Goal: Check status: Check status

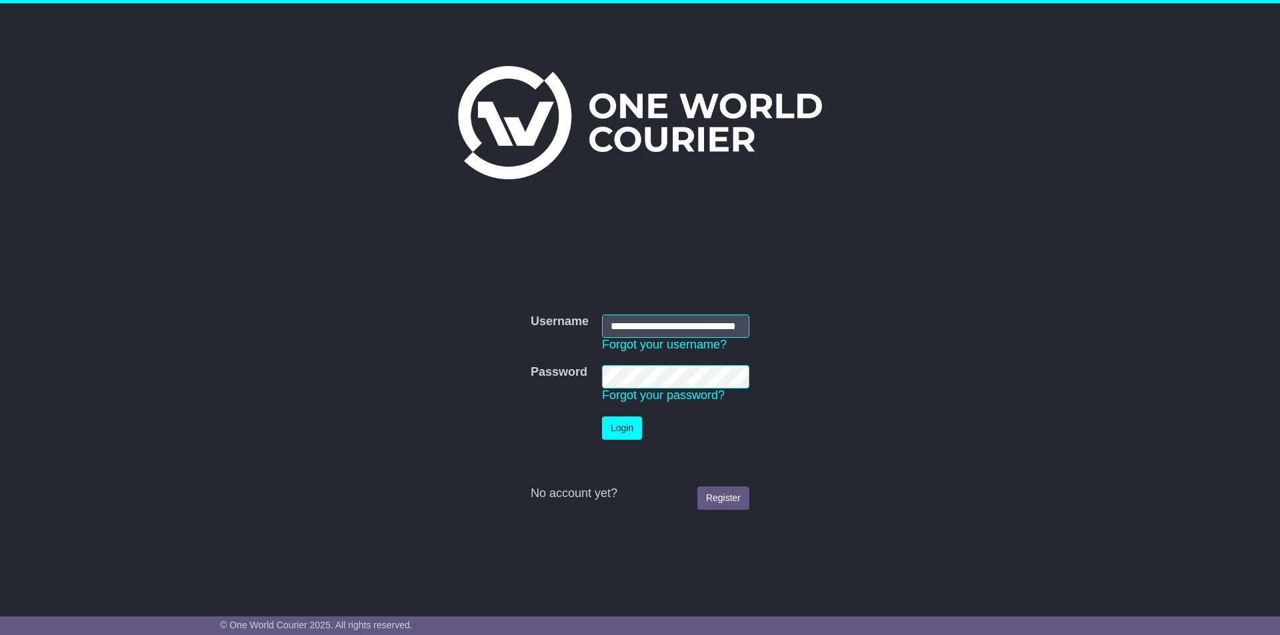
click at [622, 428] on button "Login" at bounding box center [622, 428] width 40 height 23
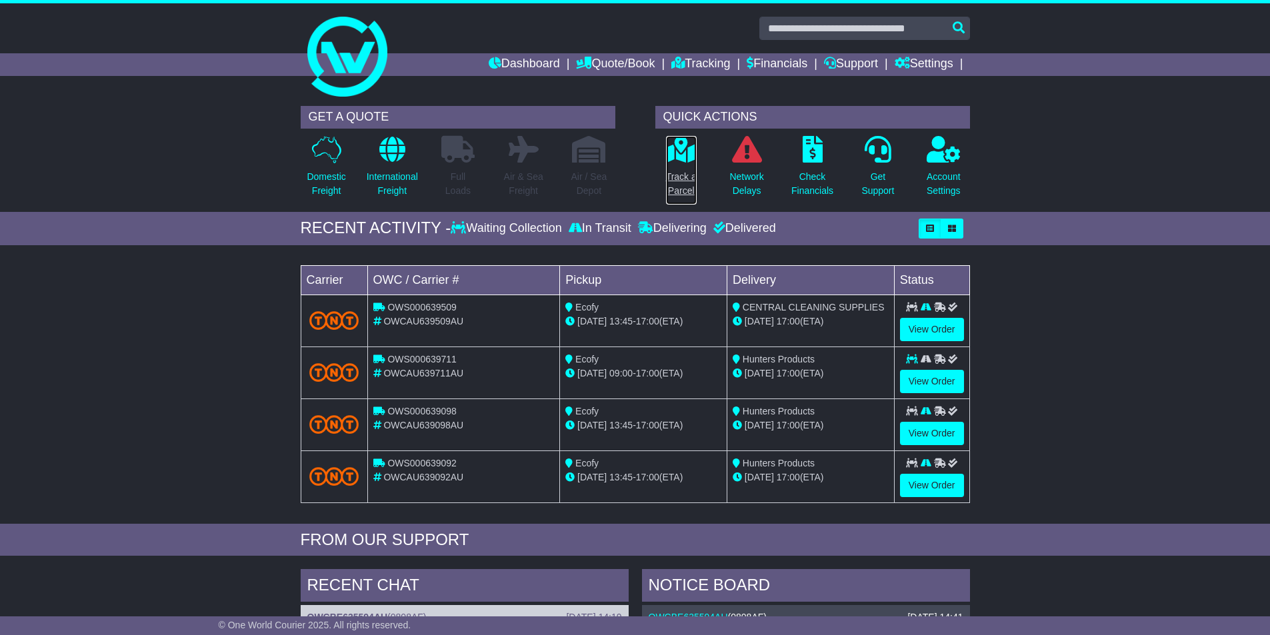
click at [695, 188] on p "Track a Parcel" at bounding box center [681, 184] width 31 height 28
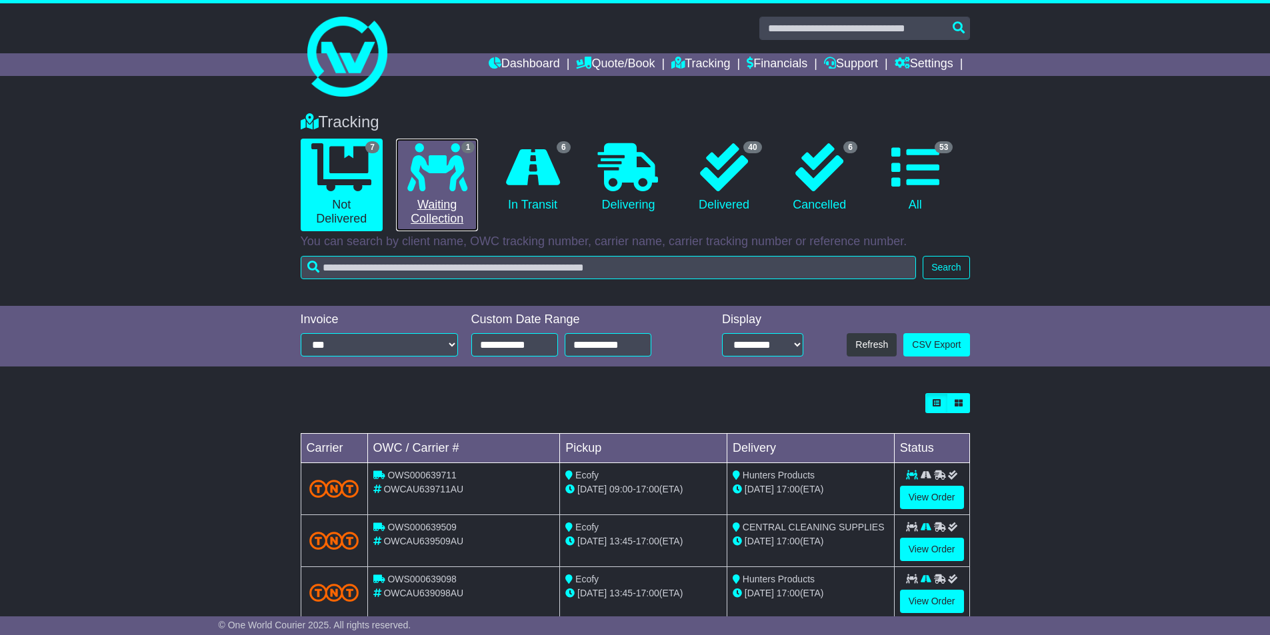
click at [431, 186] on icon at bounding box center [437, 167] width 60 height 48
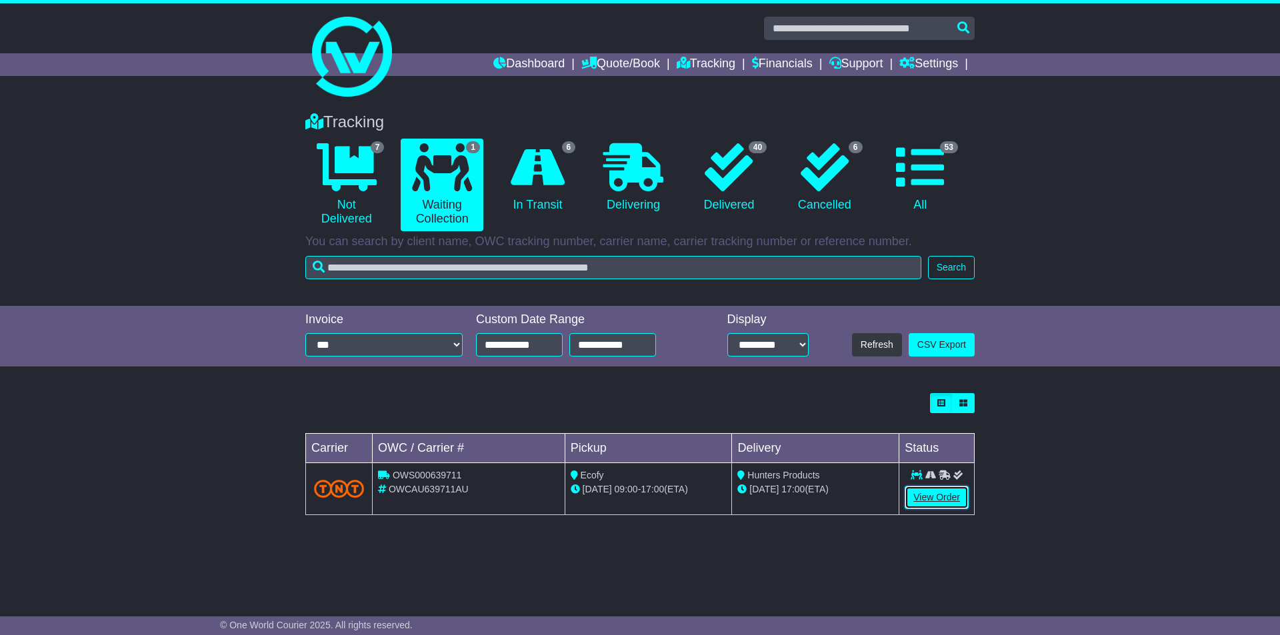
click at [920, 498] on link "View Order" at bounding box center [936, 497] width 64 height 23
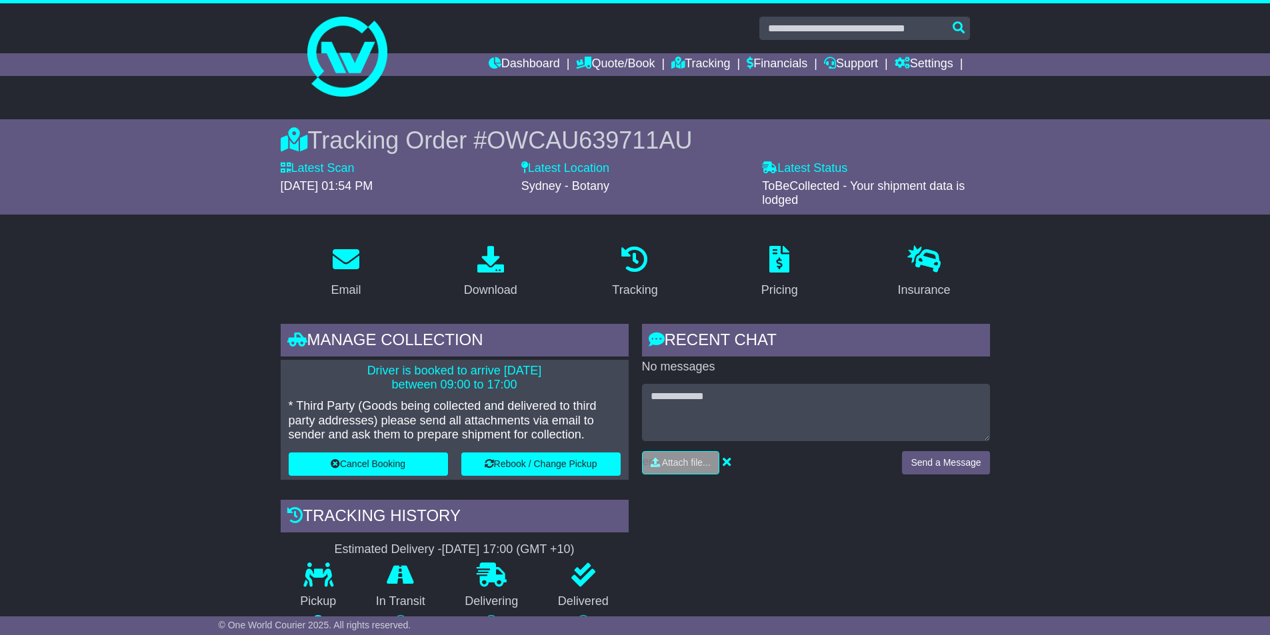
click at [339, 189] on span "28 August 2025 - 01:54 PM" at bounding box center [327, 185] width 93 height 13
drag, startPoint x: 375, startPoint y: 187, endPoint x: 432, endPoint y: 187, distance: 57.3
click at [432, 187] on div "28 August 2025 - 01:54 PM" at bounding box center [394, 186] width 227 height 15
click at [469, 181] on div "28 August 2025 - 01:54 PM" at bounding box center [394, 186] width 227 height 15
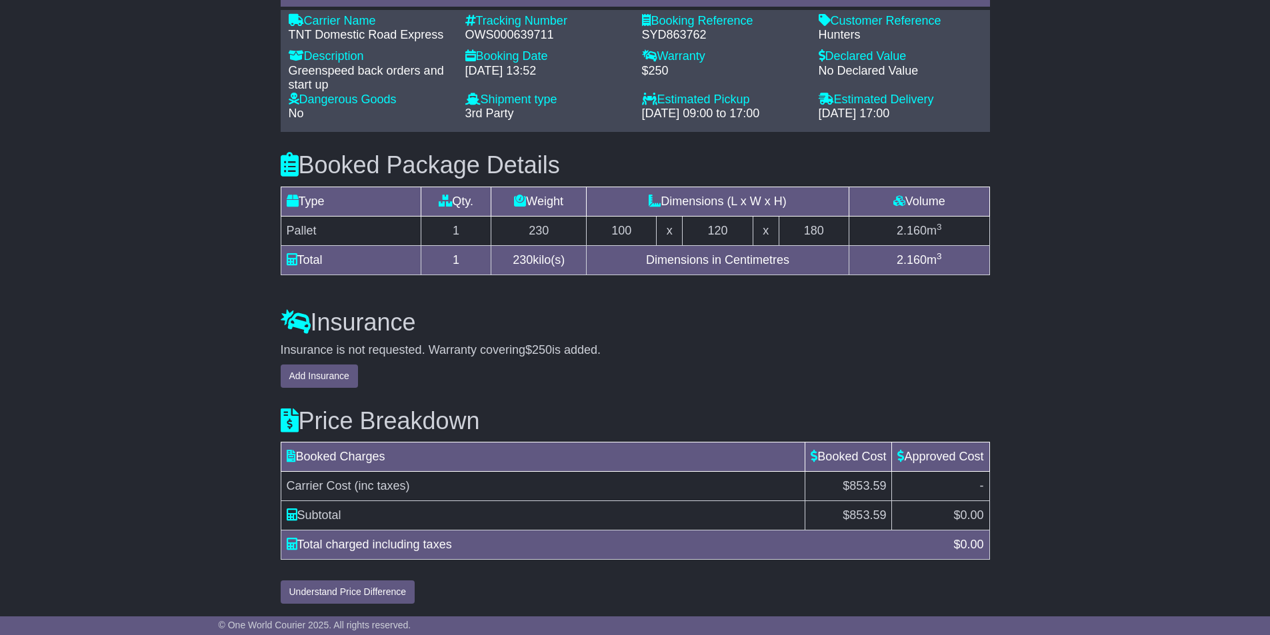
scroll to position [1159, 0]
